Goal: Information Seeking & Learning: Check status

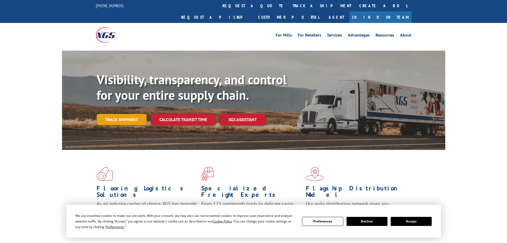
drag, startPoint x: 123, startPoint y: 102, endPoint x: 123, endPoint y: 105, distance: 3.7
click at [123, 102] on div "Visibility, transparency, and control for your entire supply chain. Track shipm…" at bounding box center [271, 109] width 349 height 74
click at [125, 114] on link "Track shipment" at bounding box center [122, 119] width 50 height 11
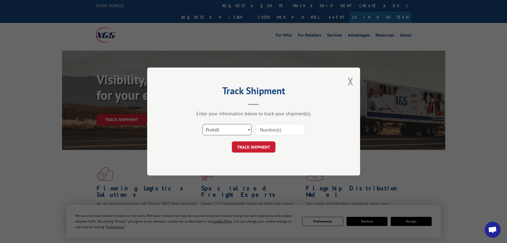
click at [213, 133] on select "Select category... Probill BOL PO" at bounding box center [227, 129] width 49 height 11
select select "bol"
click at [203, 124] on select "Select category... Probill BOL PO" at bounding box center [227, 129] width 49 height 11
click at [294, 128] on input at bounding box center [280, 129] width 49 height 11
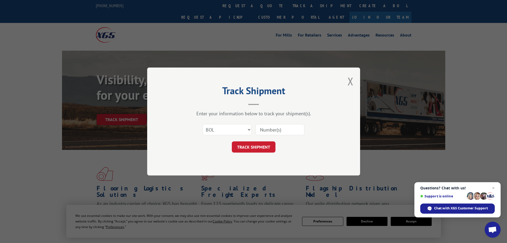
paste input "5144334"
type input "5144334"
click at [261, 149] on button "TRACK SHIPMENT" at bounding box center [254, 146] width 44 height 11
